Goal: Task Accomplishment & Management: Complete application form

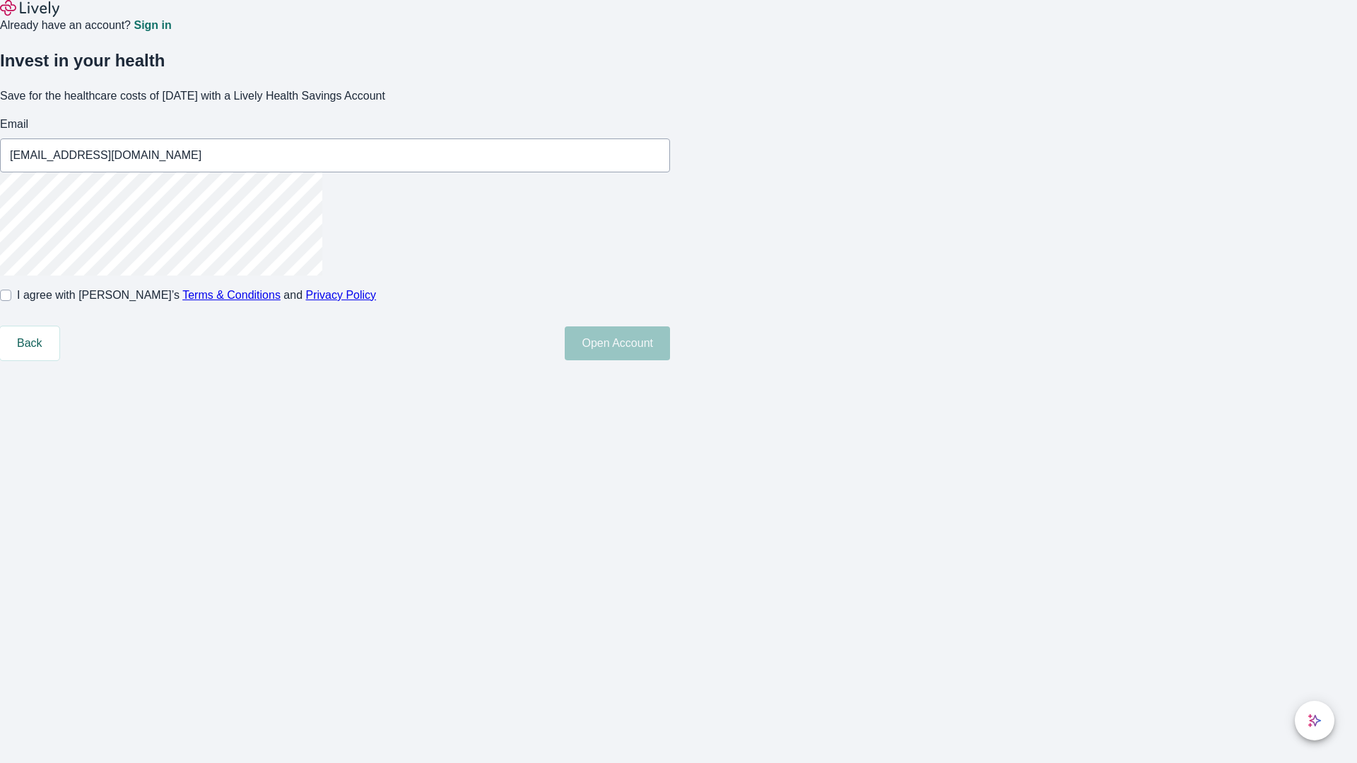
click at [11, 301] on input "I agree with Lively’s Terms & Conditions and Privacy Policy" at bounding box center [5, 295] width 11 height 11
checkbox input "true"
click at [670, 360] on button "Open Account" at bounding box center [617, 343] width 105 height 34
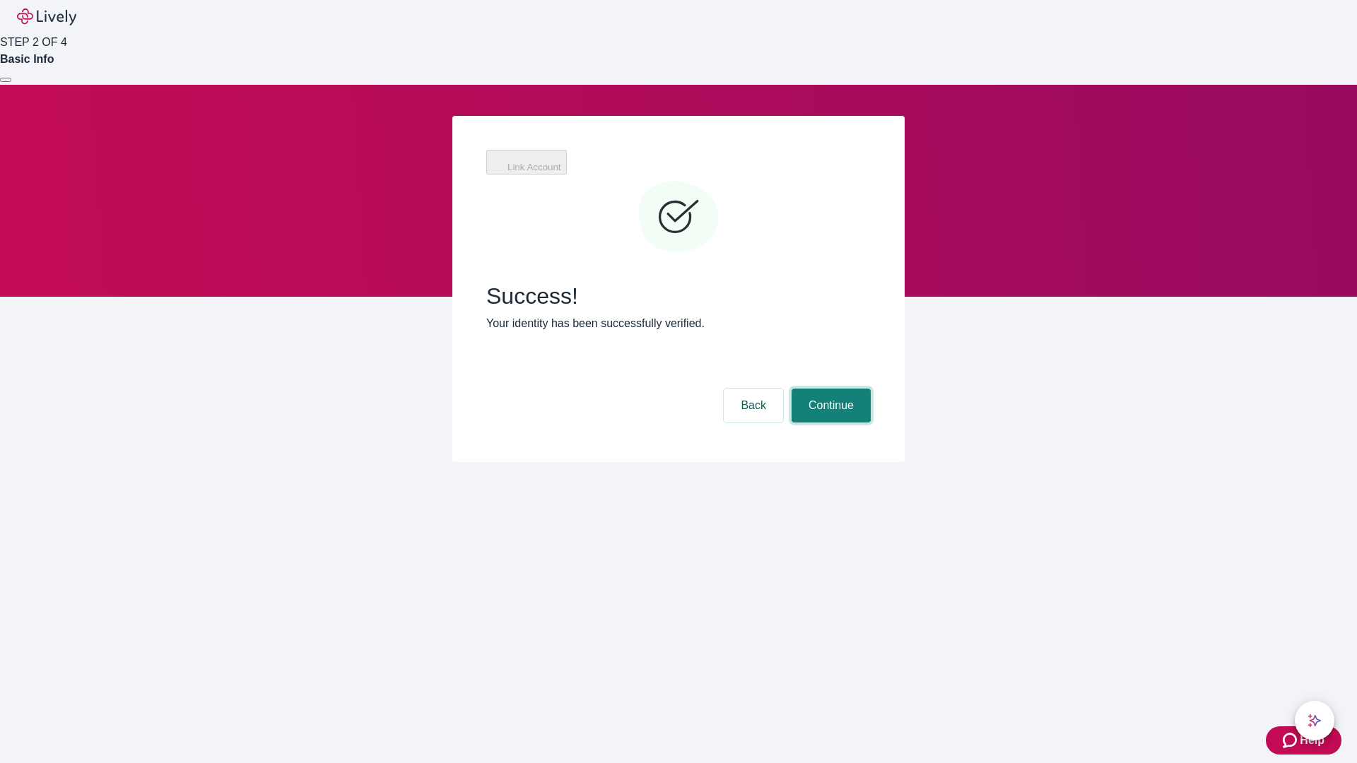
click at [829, 389] on button "Continue" at bounding box center [830, 406] width 79 height 34
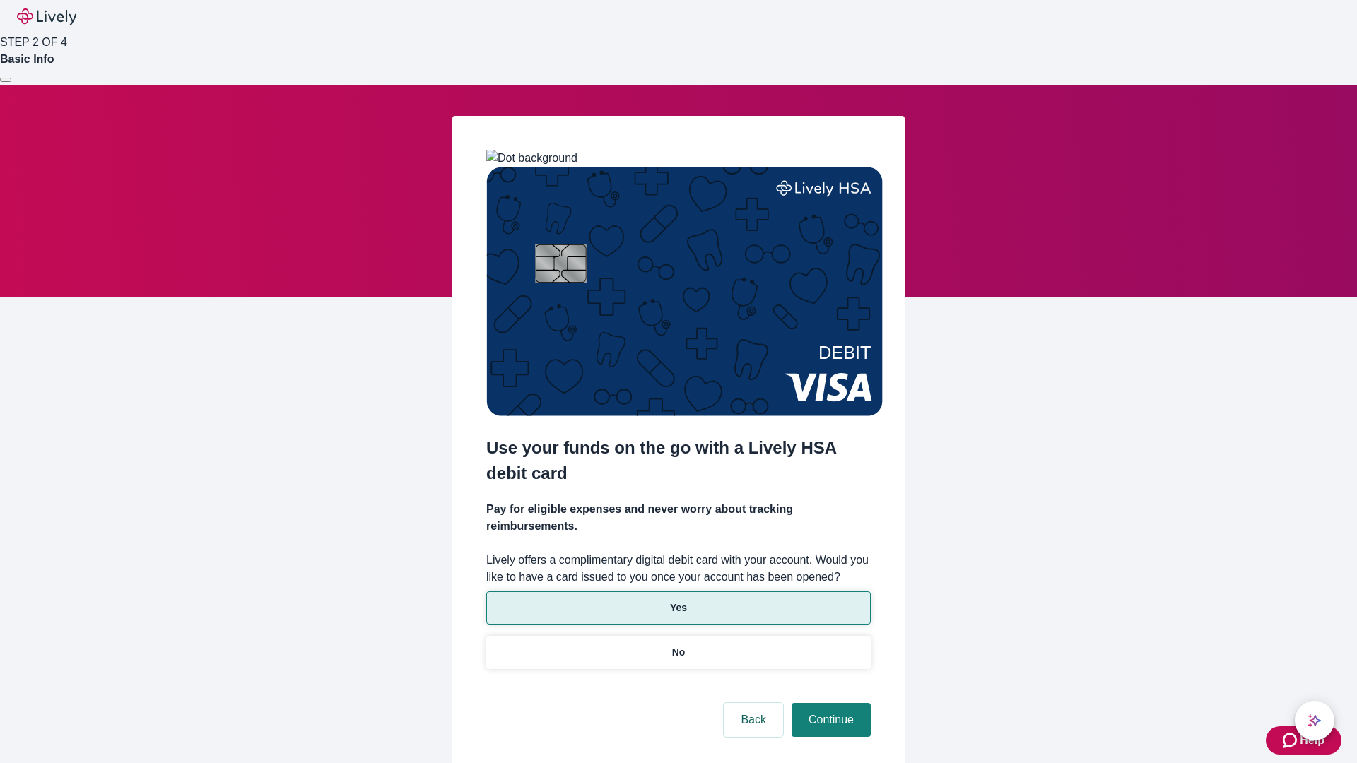
click at [678, 601] on p "Yes" at bounding box center [678, 608] width 17 height 15
click at [829, 703] on button "Continue" at bounding box center [830, 720] width 79 height 34
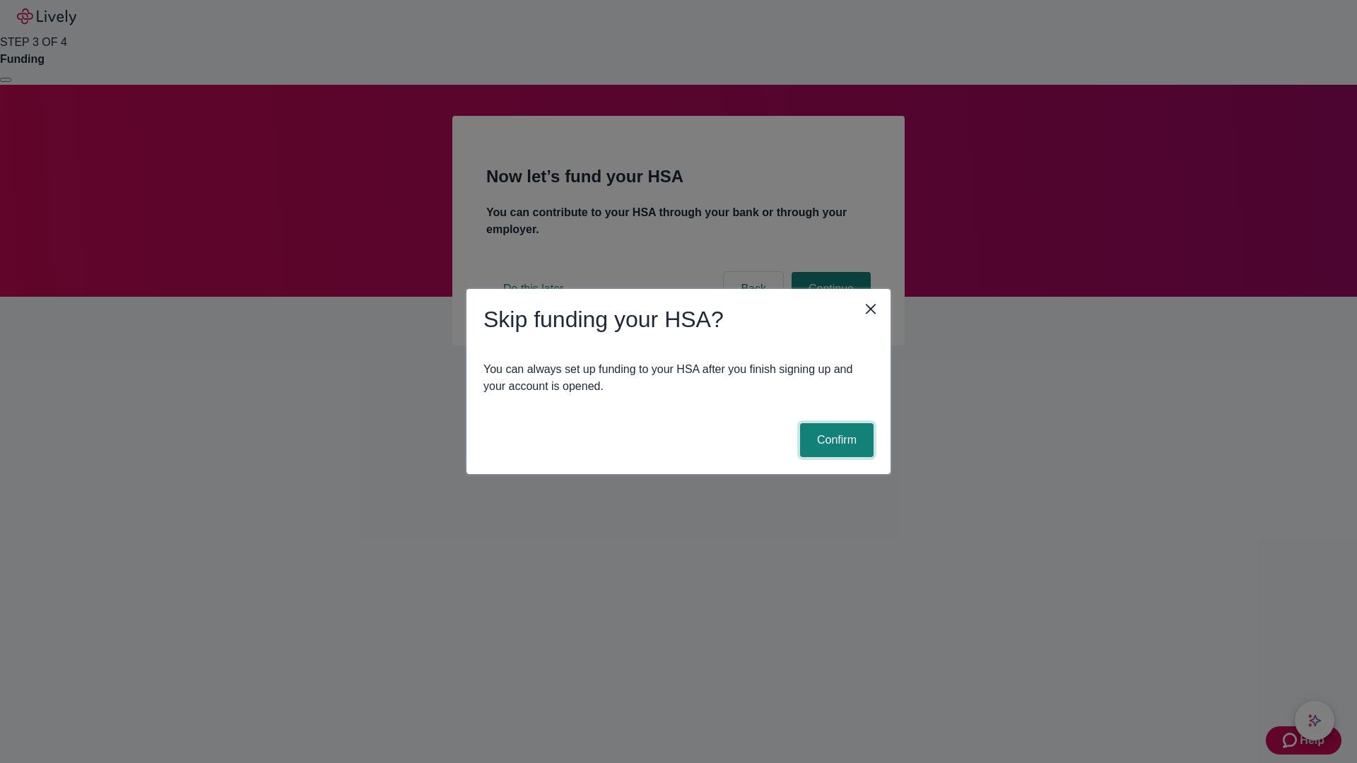
click at [835, 440] on button "Confirm" at bounding box center [836, 440] width 73 height 34
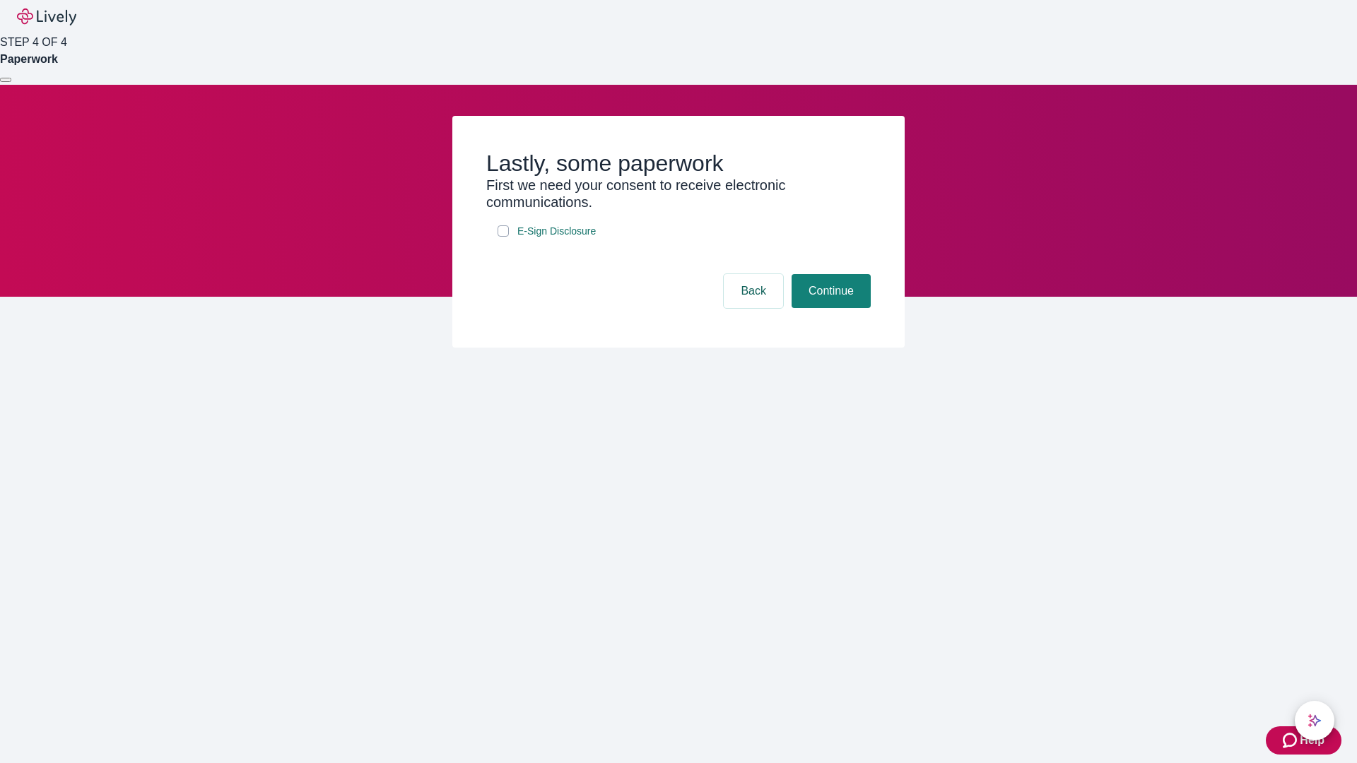
click at [503, 237] on input "E-Sign Disclosure" at bounding box center [502, 230] width 11 height 11
checkbox input "true"
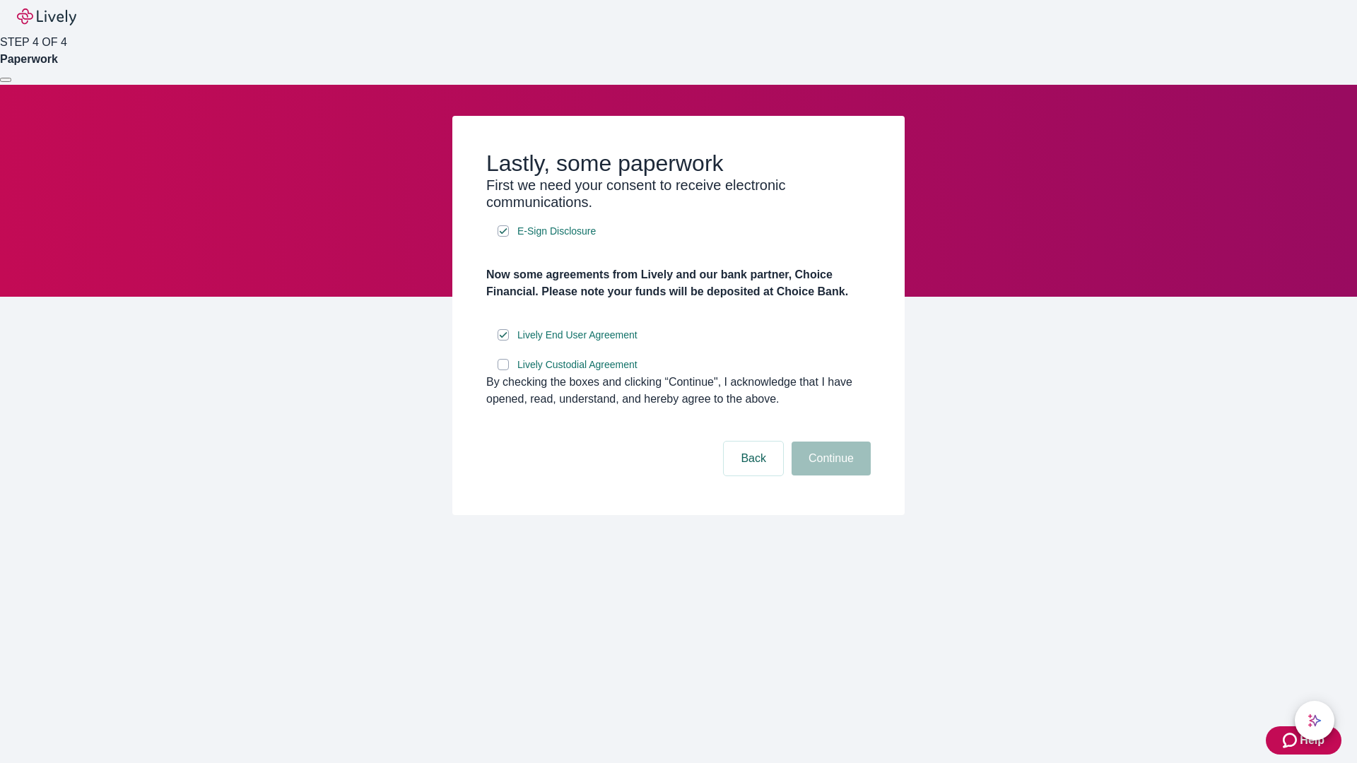
click at [503, 370] on input "Lively Custodial Agreement" at bounding box center [502, 364] width 11 height 11
checkbox input "true"
click at [829, 476] on button "Continue" at bounding box center [830, 459] width 79 height 34
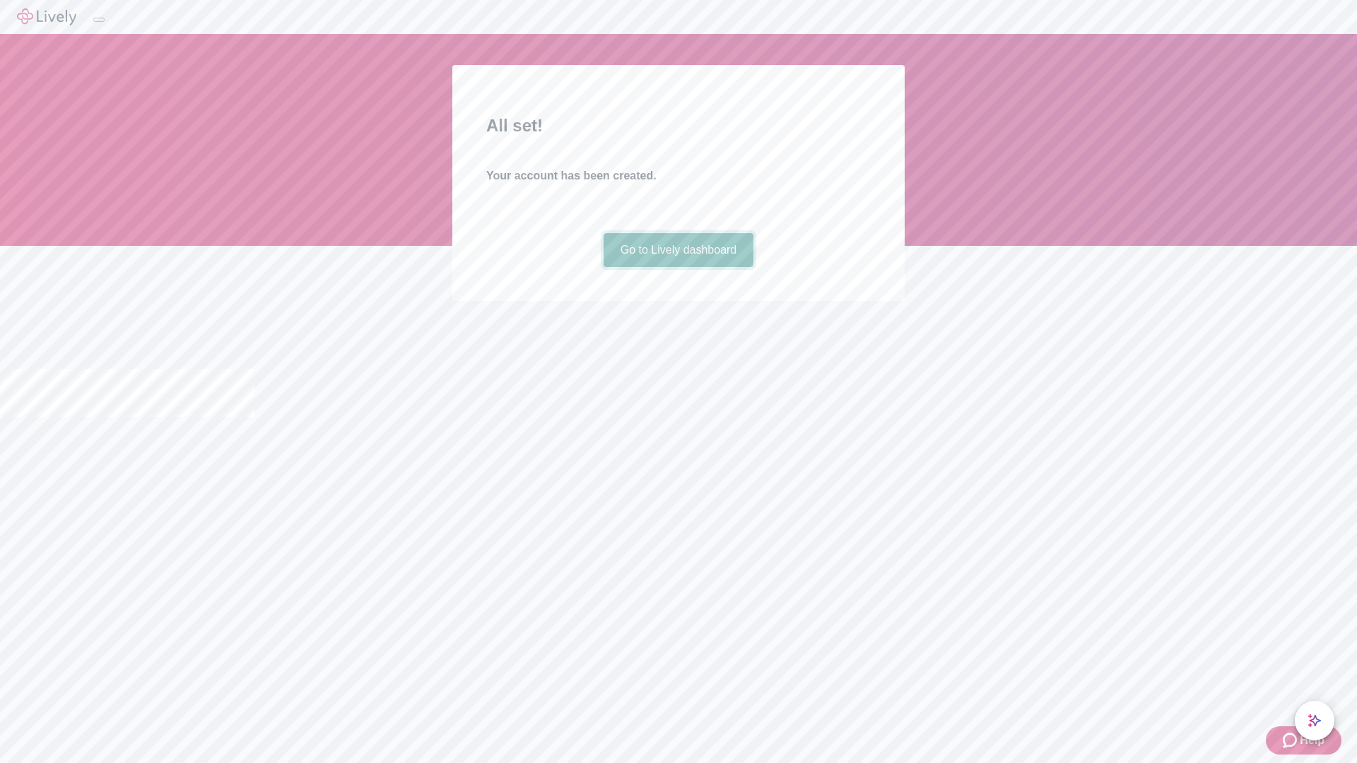
click at [678, 267] on link "Go to Lively dashboard" at bounding box center [678, 250] width 151 height 34
